Goal: Information Seeking & Learning: Learn about a topic

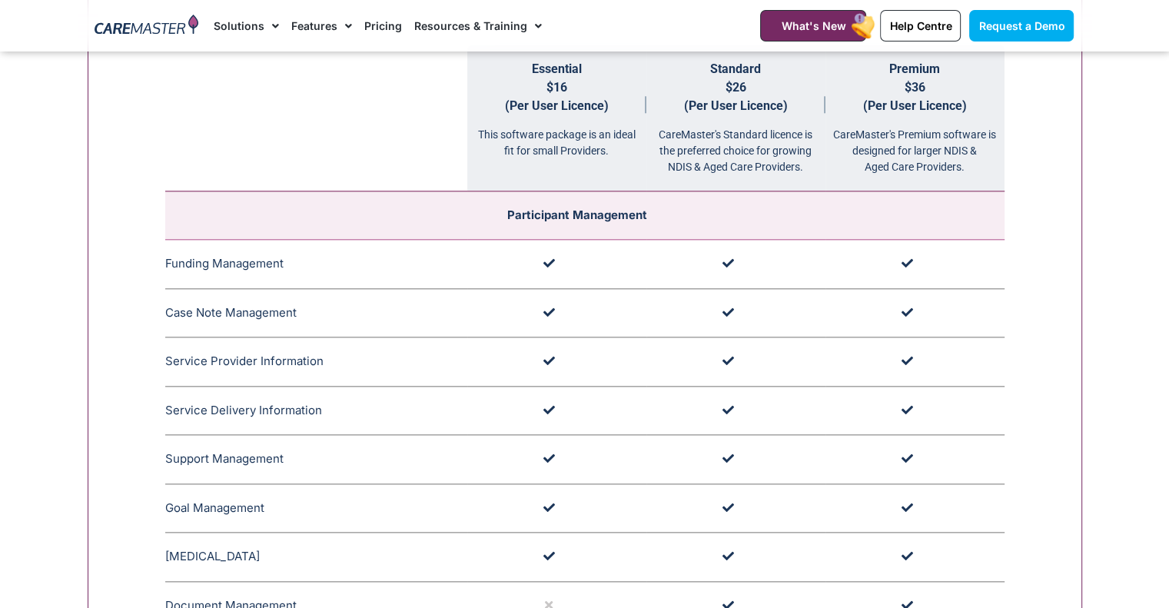
scroll to position [1691, 0]
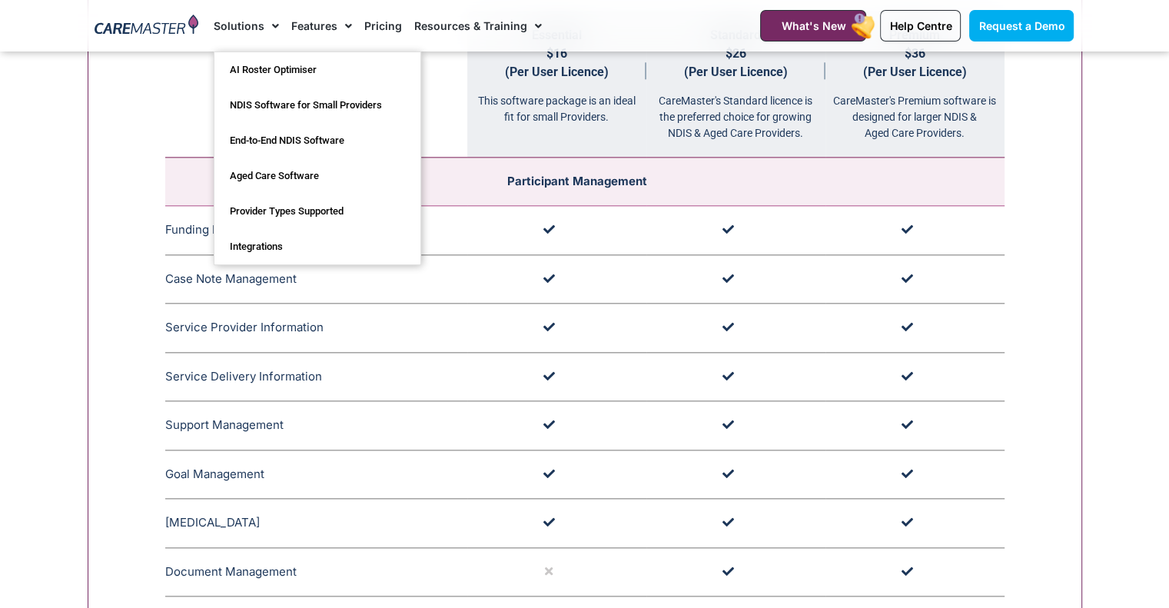
click at [256, 28] on link "Solutions" at bounding box center [246, 26] width 65 height 52
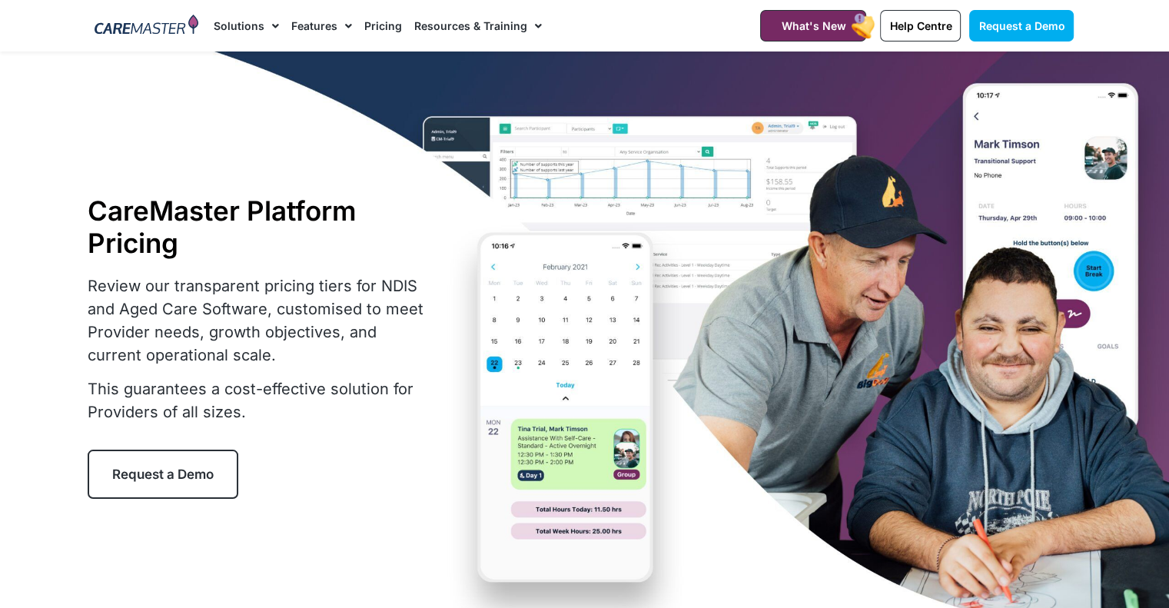
click at [256, 28] on link "Solutions" at bounding box center [246, 26] width 65 height 52
